Goal: Transaction & Acquisition: Subscribe to service/newsletter

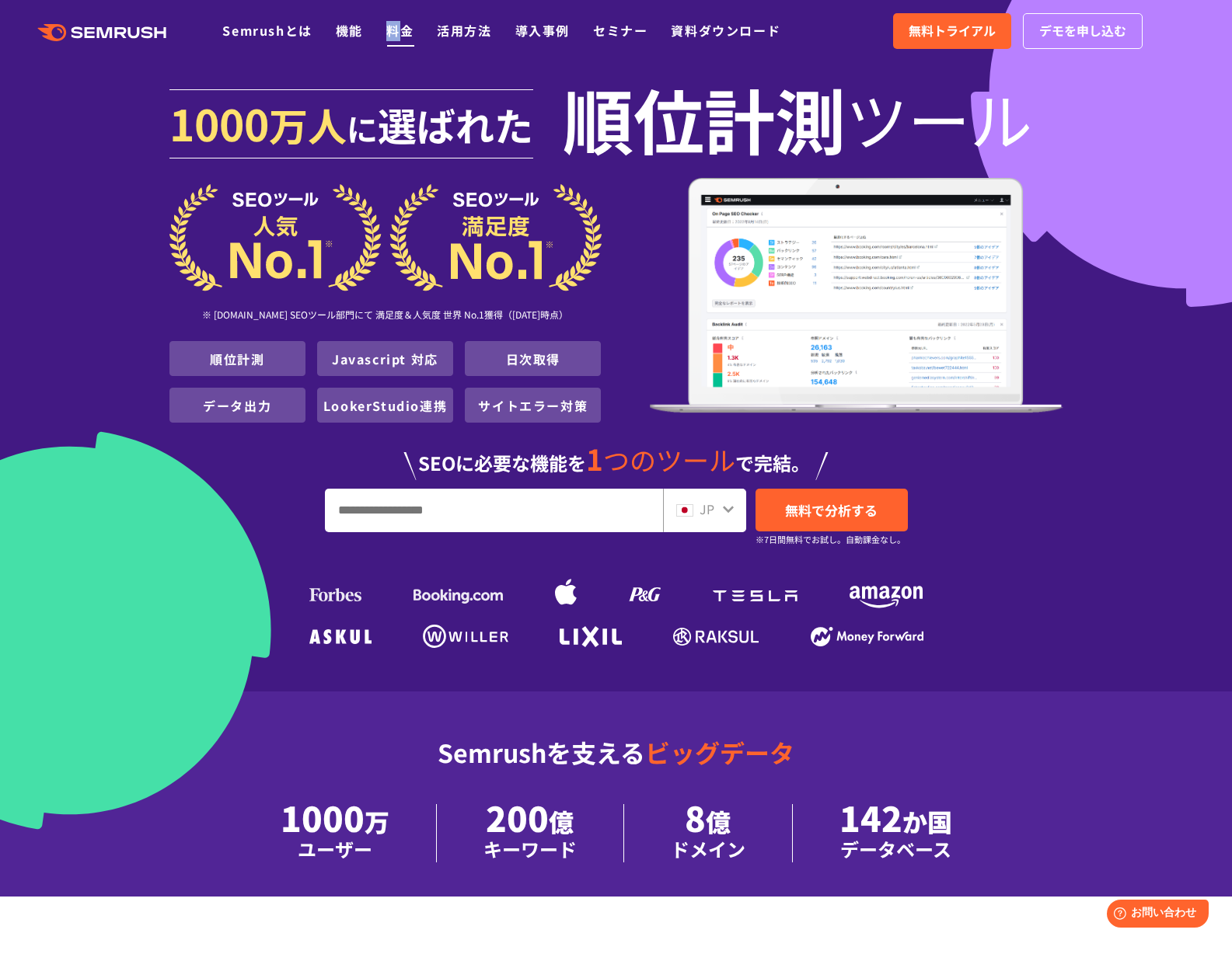
drag, startPoint x: 379, startPoint y: 33, endPoint x: 406, endPoint y: 39, distance: 27.7
click at [405, 39] on ul "Semrushとは 機能 料金 活用方法 導入事例 セミナー 資料ダウンロード" at bounding box center [513, 31] width 581 height 20
click at [406, 39] on link "料金" at bounding box center [400, 31] width 28 height 19
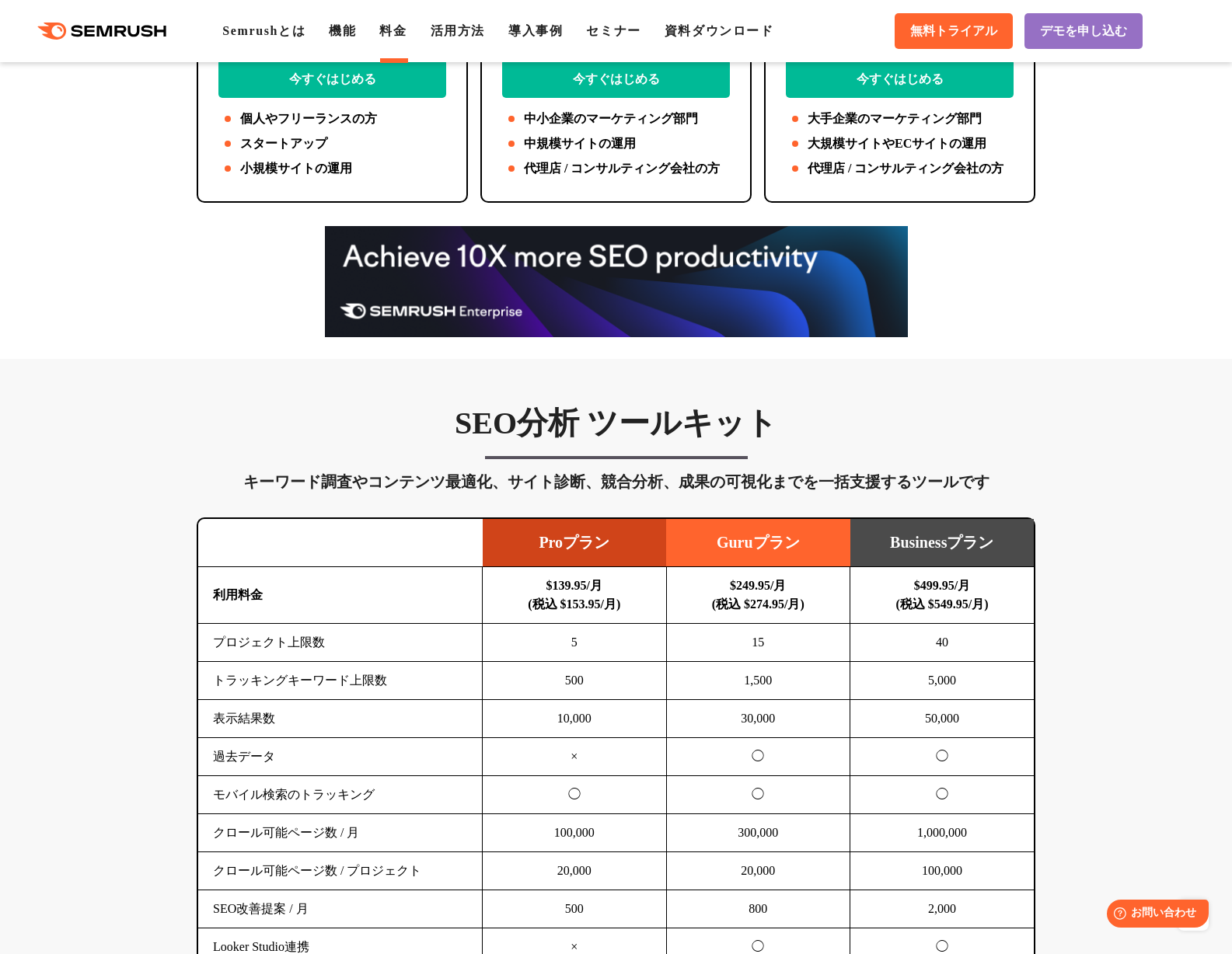
scroll to position [777, 0]
